Goal: Information Seeking & Learning: Check status

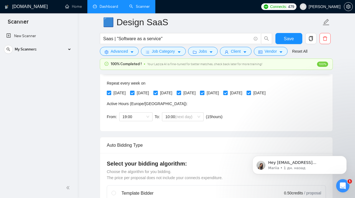
click at [104, 7] on link "Dashboard" at bounding box center [105, 6] width 25 height 5
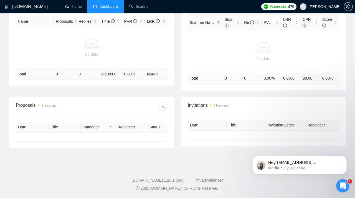
type input "[DATE]"
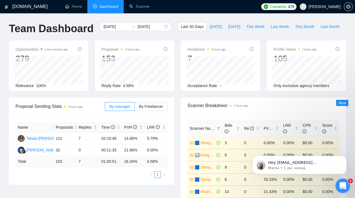
click at [240, 160] on icon "Открыть службу сообщений Intercom" at bounding box center [342, 185] width 9 height 9
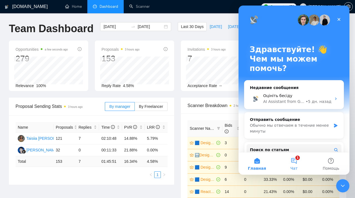
click at [240, 160] on button "1 Чат" at bounding box center [294, 164] width 37 height 22
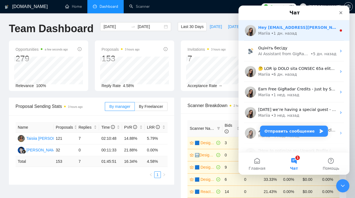
click at [240, 36] on div "Mariia • 1 дн. назад" at bounding box center [298, 34] width 78 height 6
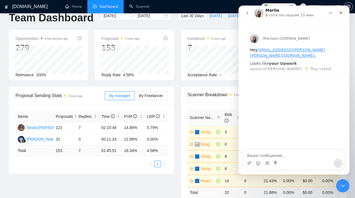
scroll to position [13, 0]
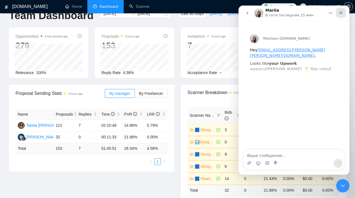
click at [240, 15] on div "Закрыть" at bounding box center [341, 13] width 10 height 10
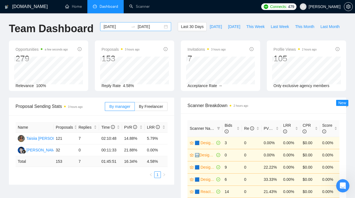
scroll to position [0, 0]
click at [120, 27] on input "[DATE]" at bounding box center [116, 27] width 25 height 6
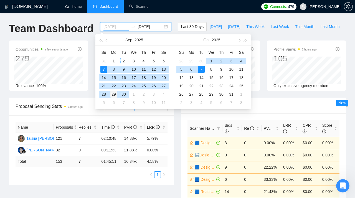
type input "[DATE]"
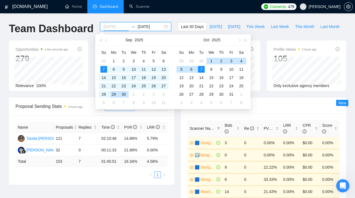
click at [114, 94] on div "29" at bounding box center [114, 94] width 7 height 7
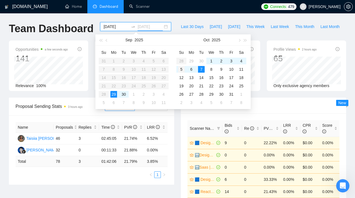
type input "[DATE]"
click at [184, 69] on div "5" at bounding box center [181, 69] width 7 height 7
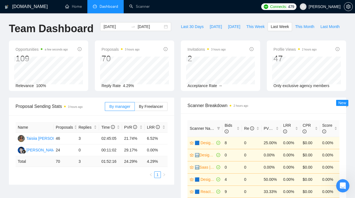
click at [192, 56] on div "2" at bounding box center [207, 58] width 38 height 11
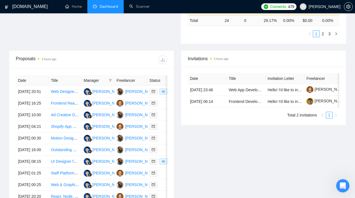
scroll to position [183, 0]
click at [240, 92] on link "Web App Developer (MVP Build for Startup Platform)" at bounding box center [274, 90] width 91 height 4
click at [240, 104] on link "Frontend Developer for No-Code App Development Platform" at bounding box center [281, 102] width 104 height 4
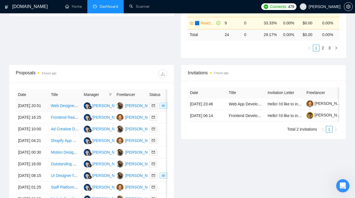
scroll to position [169, 0]
click at [111, 94] on icon "filter" at bounding box center [110, 95] width 3 height 3
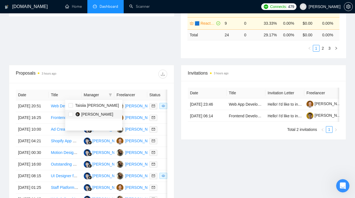
click at [89, 114] on span "[PERSON_NAME]" at bounding box center [97, 114] width 32 height 4
checkbox input "true"
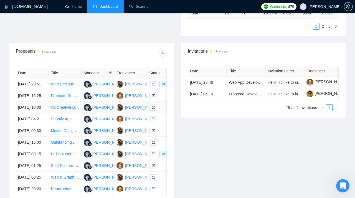
scroll to position [214, 0]
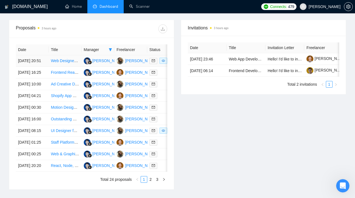
click at [27, 66] on td "[DATE] 20:51" at bounding box center [32, 61] width 33 height 12
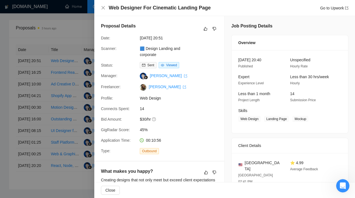
click at [60, 86] on div at bounding box center [177, 99] width 355 height 198
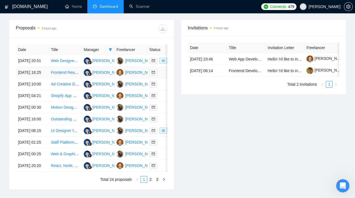
click at [30, 79] on td "[DATE] 16:25" at bounding box center [32, 73] width 33 height 12
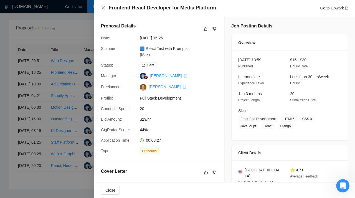
click at [43, 81] on div at bounding box center [177, 99] width 355 height 198
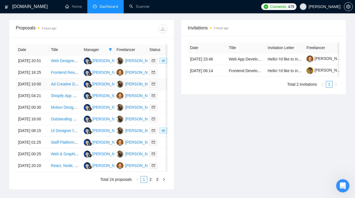
click at [28, 90] on td "[DATE] 10:00" at bounding box center [32, 85] width 33 height 12
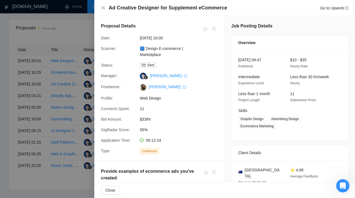
click at [29, 97] on div at bounding box center [177, 99] width 355 height 198
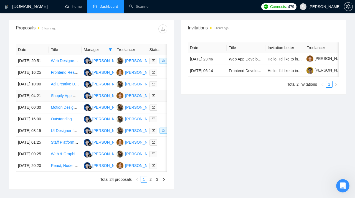
click at [27, 102] on td "[DATE] 04:21" at bounding box center [32, 96] width 33 height 12
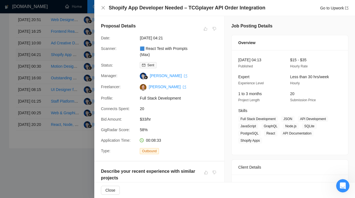
scroll to position [267, 0]
click at [40, 68] on div at bounding box center [177, 99] width 355 height 198
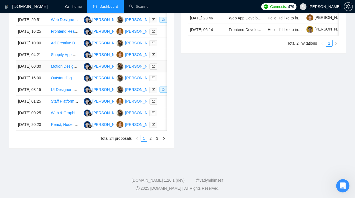
click at [29, 72] on td "[DATE] 00:30" at bounding box center [32, 67] width 33 height 12
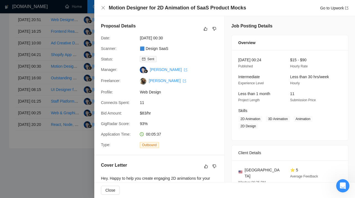
click at [37, 84] on div at bounding box center [177, 99] width 355 height 198
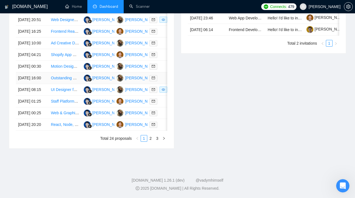
click at [28, 84] on td "[DATE] 16:00" at bounding box center [32, 78] width 33 height 12
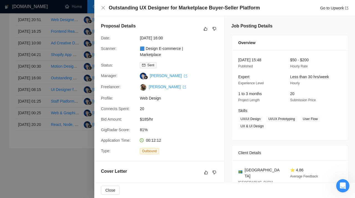
click at [37, 67] on div at bounding box center [177, 99] width 355 height 198
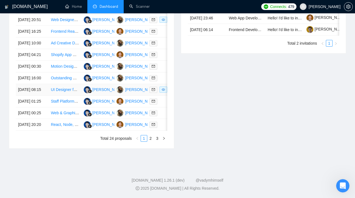
click at [24, 96] on td "[DATE] 08:15" at bounding box center [32, 90] width 33 height 12
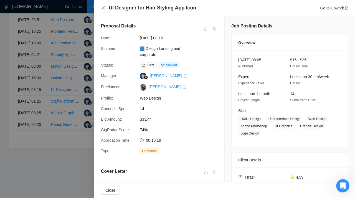
click at [39, 97] on div at bounding box center [177, 99] width 355 height 198
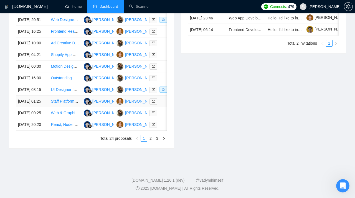
click at [27, 107] on td "[DATE] 01:25" at bounding box center [32, 102] width 33 height 12
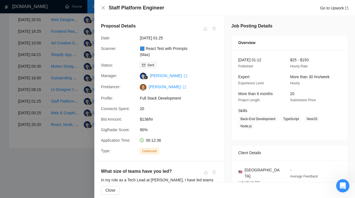
click at [34, 109] on div at bounding box center [177, 99] width 355 height 198
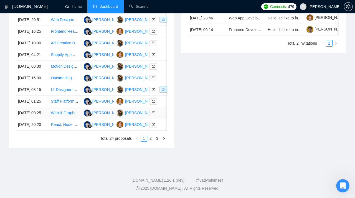
click at [29, 119] on td "[DATE] 00:25" at bounding box center [32, 113] width 33 height 12
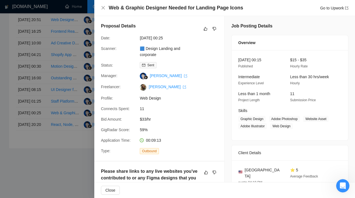
click at [36, 115] on div at bounding box center [177, 99] width 355 height 198
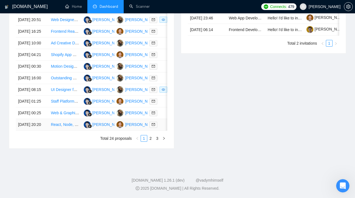
click at [30, 131] on td "[DATE] 20:20" at bounding box center [32, 125] width 33 height 12
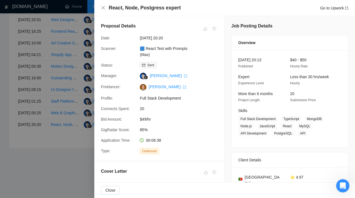
click at [25, 125] on div at bounding box center [177, 99] width 355 height 198
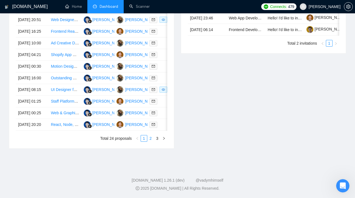
click at [152, 142] on link "2" at bounding box center [151, 139] width 6 height 6
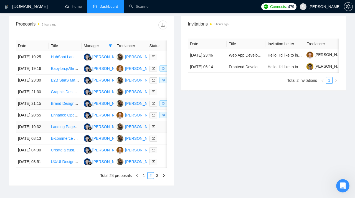
scroll to position [217, 0]
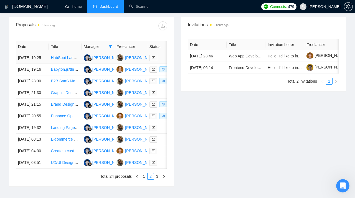
click at [24, 59] on td "[DATE] 19:25" at bounding box center [32, 58] width 33 height 12
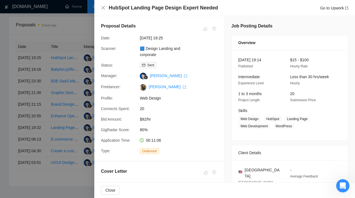
click at [33, 56] on div at bounding box center [177, 99] width 355 height 198
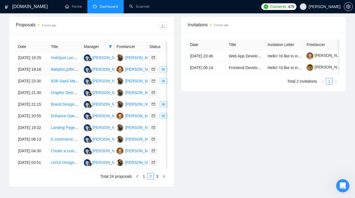
click at [26, 76] on td "[DATE] 19:16" at bounding box center [32, 70] width 33 height 12
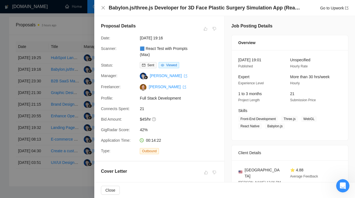
click at [35, 88] on div at bounding box center [177, 99] width 355 height 198
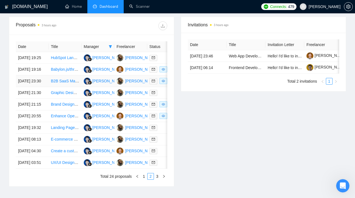
click at [29, 87] on td "[DATE] 23:30" at bounding box center [32, 82] width 33 height 12
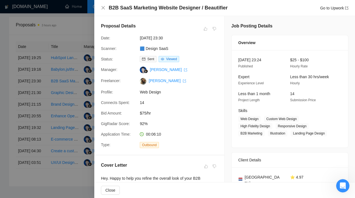
click at [30, 88] on div at bounding box center [177, 99] width 355 height 198
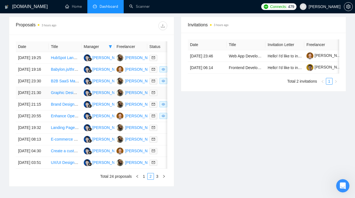
click at [28, 99] on td "[DATE] 21:30" at bounding box center [32, 93] width 33 height 12
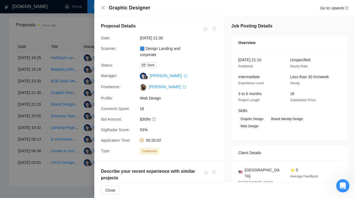
click at [34, 103] on div at bounding box center [177, 99] width 355 height 198
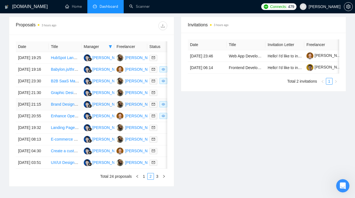
click at [30, 111] on td "[DATE] 21:15" at bounding box center [32, 105] width 33 height 12
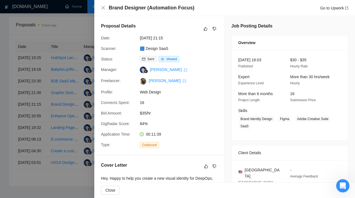
click at [31, 108] on div at bounding box center [177, 99] width 355 height 198
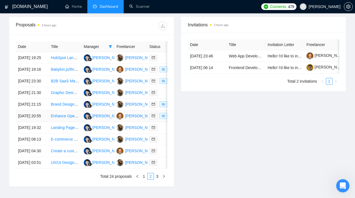
click at [30, 122] on td "[DATE] 20:55" at bounding box center [32, 117] width 33 height 12
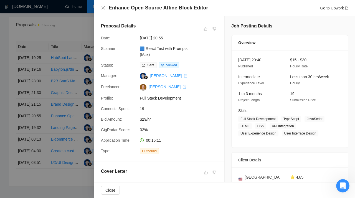
click at [33, 113] on div at bounding box center [177, 99] width 355 height 198
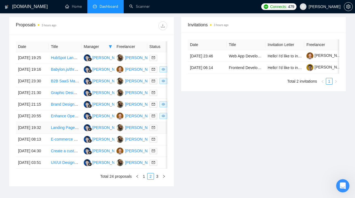
click at [33, 134] on td "[DATE] 19:32" at bounding box center [32, 128] width 33 height 12
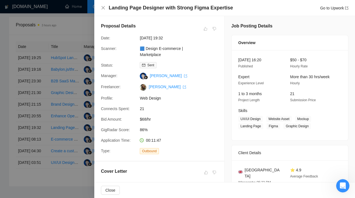
click at [45, 132] on div at bounding box center [177, 99] width 355 height 198
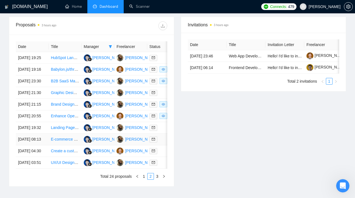
click at [35, 146] on td "[DATE] 08:13" at bounding box center [32, 140] width 33 height 12
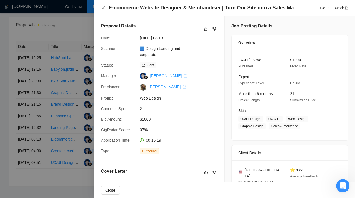
click at [35, 147] on div at bounding box center [177, 99] width 355 height 198
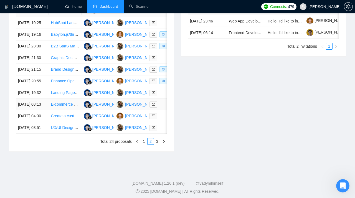
scroll to position [262, 0]
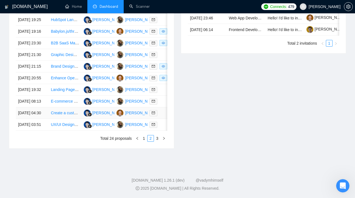
click at [29, 119] on td "[DATE] 04:30" at bounding box center [32, 113] width 33 height 12
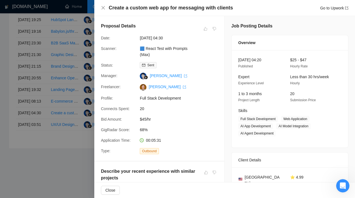
click at [31, 125] on div at bounding box center [177, 99] width 355 height 198
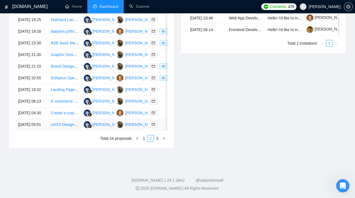
click at [26, 131] on td "[DATE] 03:51" at bounding box center [32, 125] width 33 height 12
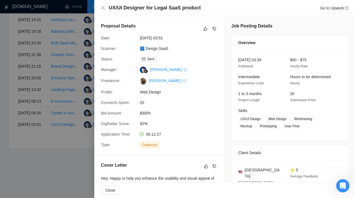
click at [40, 107] on div at bounding box center [177, 99] width 355 height 198
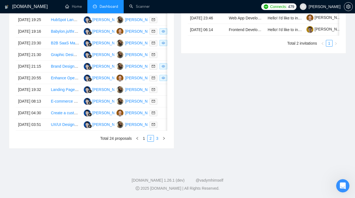
click at [157, 142] on link "3" at bounding box center [157, 139] width 6 height 6
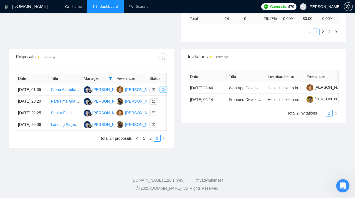
scroll to position [206, 0]
click at [25, 84] on td "[DATE] 01:05" at bounding box center [32, 90] width 33 height 12
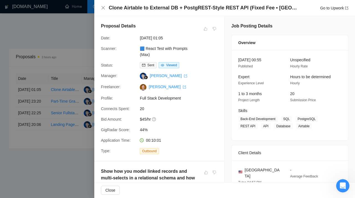
click at [34, 79] on div at bounding box center [177, 99] width 355 height 198
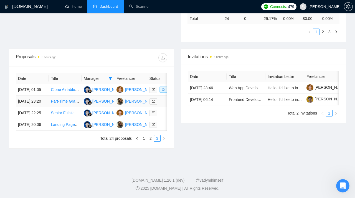
click at [33, 96] on td "[DATE] 23:20" at bounding box center [32, 102] width 33 height 12
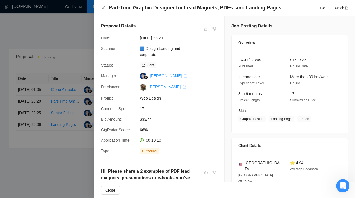
click at [34, 87] on div at bounding box center [177, 99] width 355 height 198
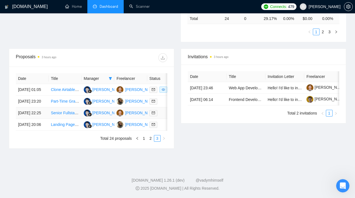
click at [26, 107] on td "[DATE] 22:25" at bounding box center [32, 113] width 33 height 12
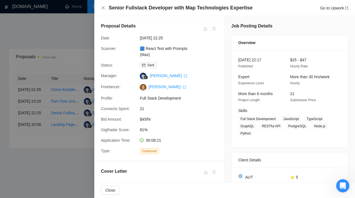
click at [23, 96] on div at bounding box center [177, 99] width 355 height 198
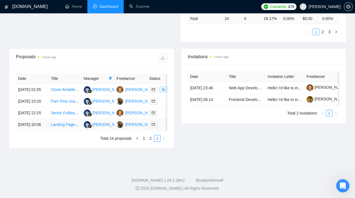
click at [29, 119] on td "[DATE] 20:06" at bounding box center [32, 125] width 33 height 12
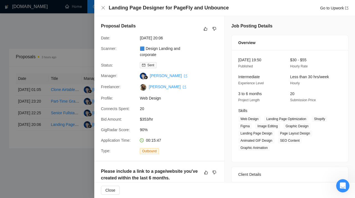
click at [56, 51] on div at bounding box center [177, 99] width 355 height 198
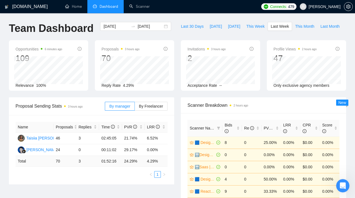
scroll to position [1, 0]
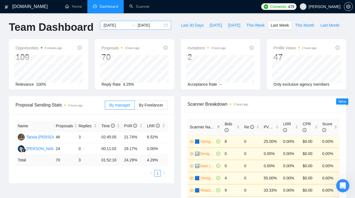
click at [162, 25] on div "[DATE] [DATE]" at bounding box center [135, 25] width 71 height 9
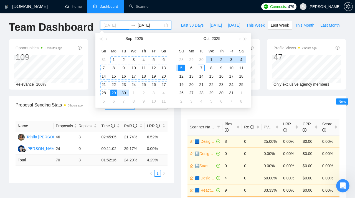
type input "[DATE]"
click at [115, 60] on div "1" at bounding box center [114, 59] width 7 height 7
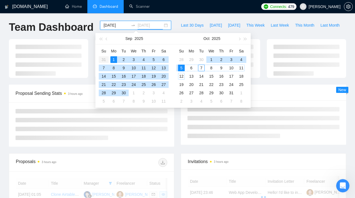
type input "[DATE]"
click at [181, 67] on div "5" at bounding box center [181, 68] width 7 height 7
